Goal: Navigation & Orientation: Find specific page/section

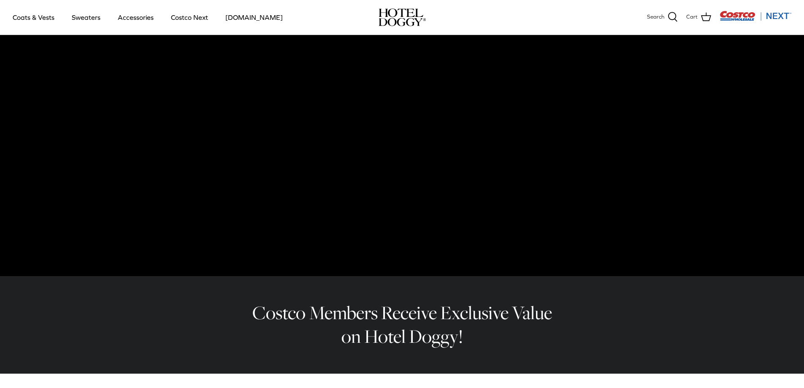
scroll to position [24, 0]
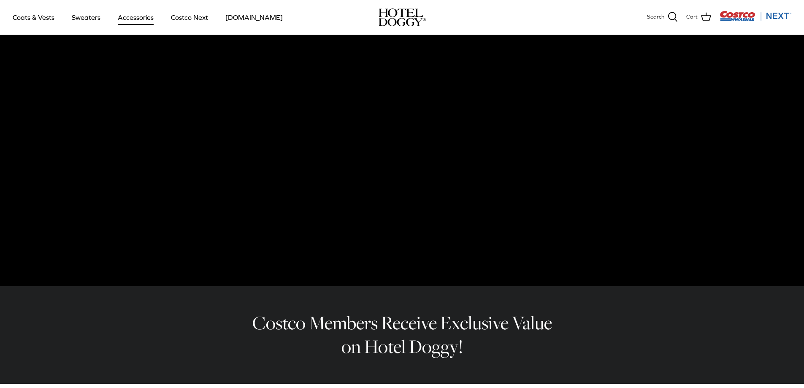
click at [130, 22] on link "Accessories" at bounding box center [135, 17] width 51 height 29
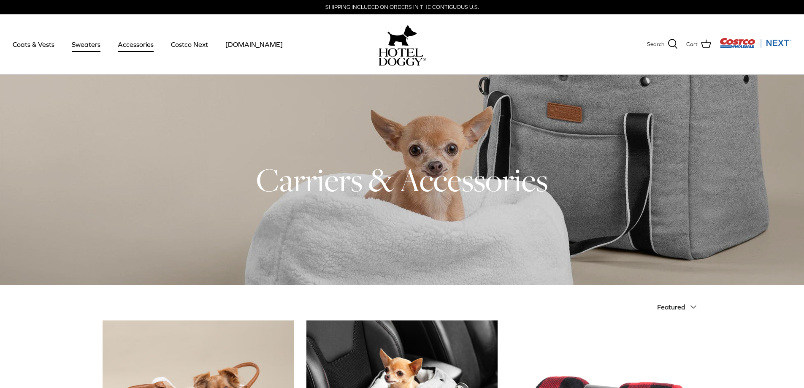
click at [95, 46] on link "Sweaters" at bounding box center [86, 44] width 44 height 29
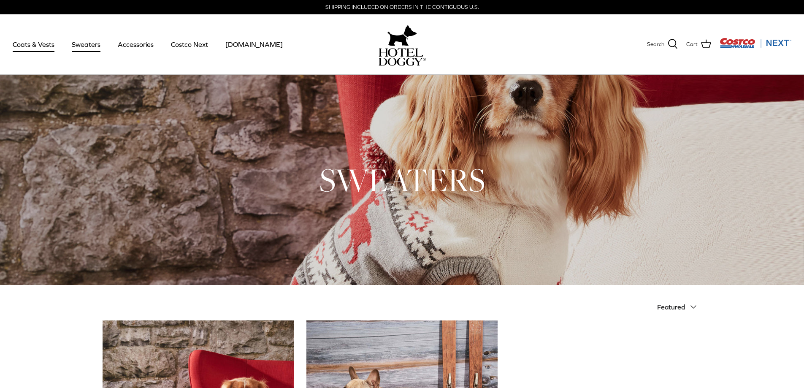
click at [31, 48] on link "Coats & Vests" at bounding box center [33, 44] width 57 height 29
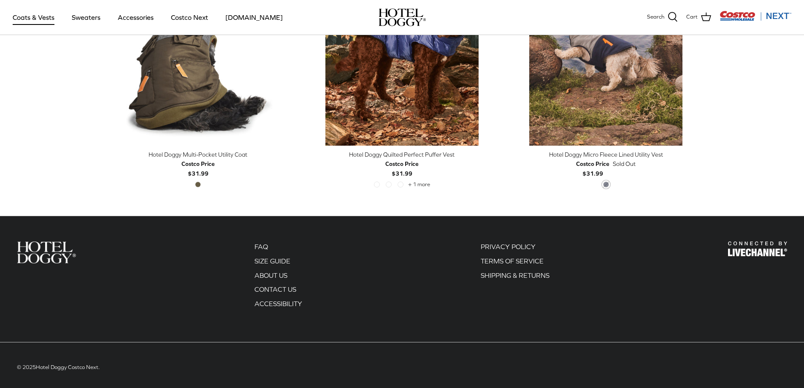
scroll to position [1854, 0]
